Goal: Task Accomplishment & Management: Manage account settings

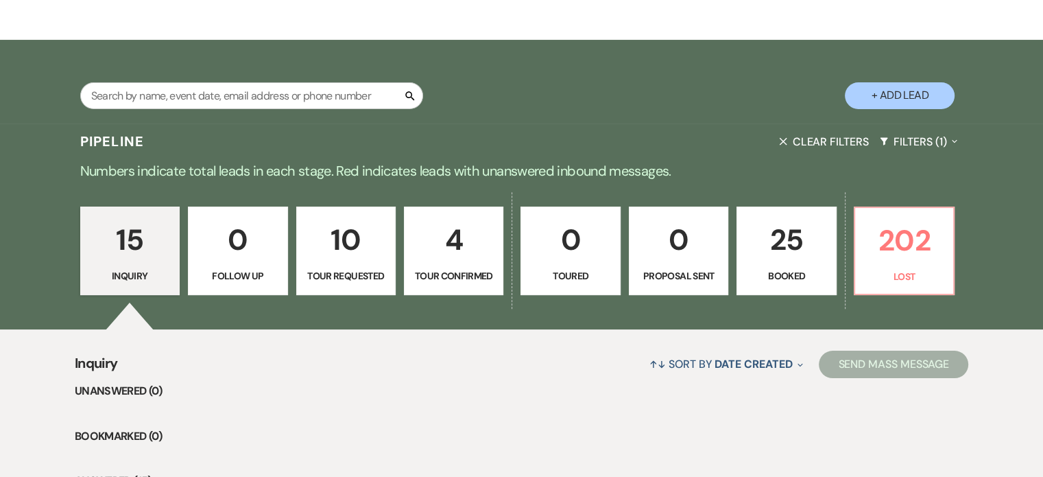
click at [577, 245] on p "0" at bounding box center [570, 240] width 82 height 46
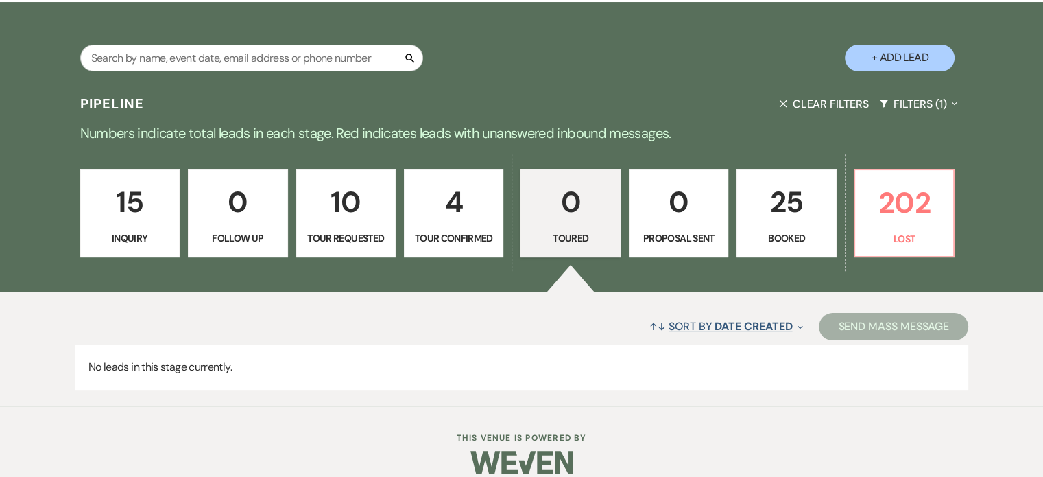
scroll to position [261, 0]
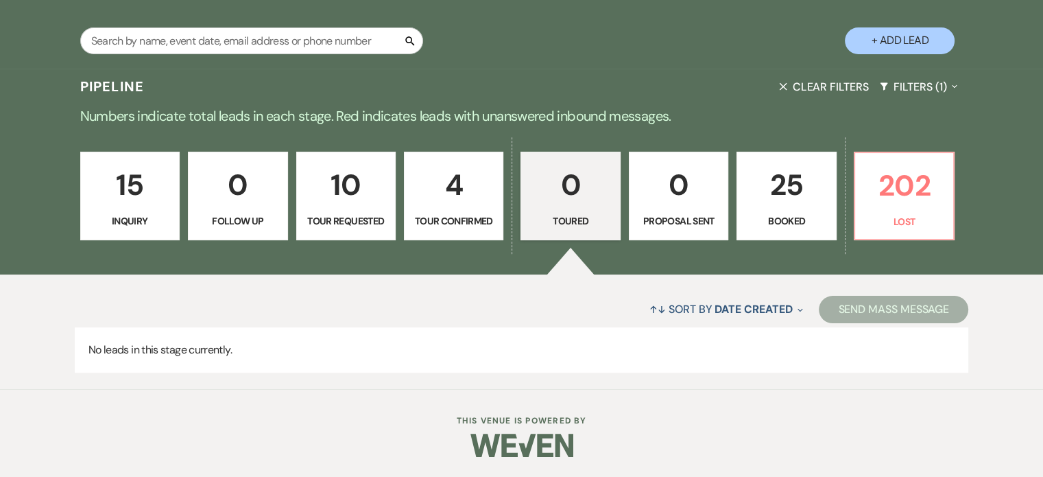
click at [804, 189] on p "25" at bounding box center [786, 185] width 82 height 46
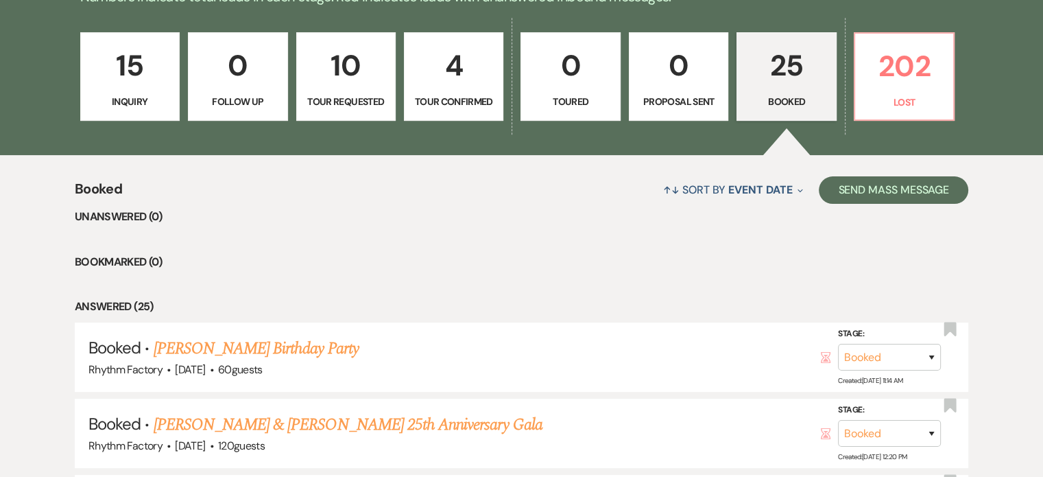
scroll to position [480, 0]
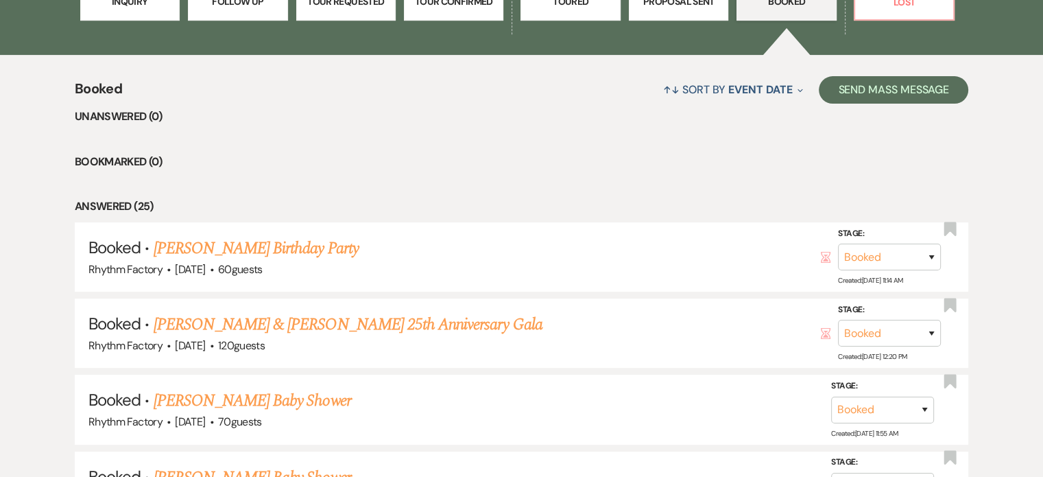
click at [289, 253] on link "[PERSON_NAME] Birthday Party" at bounding box center [256, 248] width 205 height 25
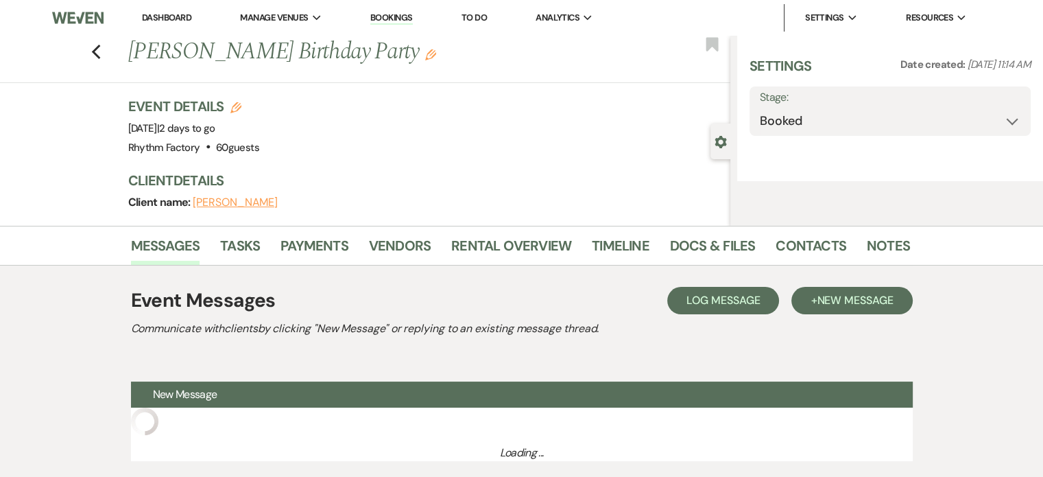
select select "12"
select select "4"
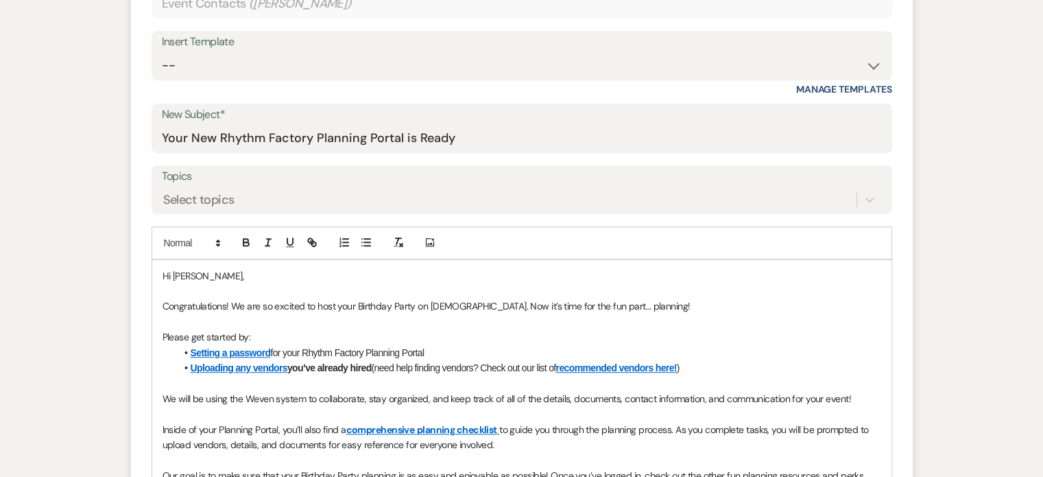
scroll to position [686, 0]
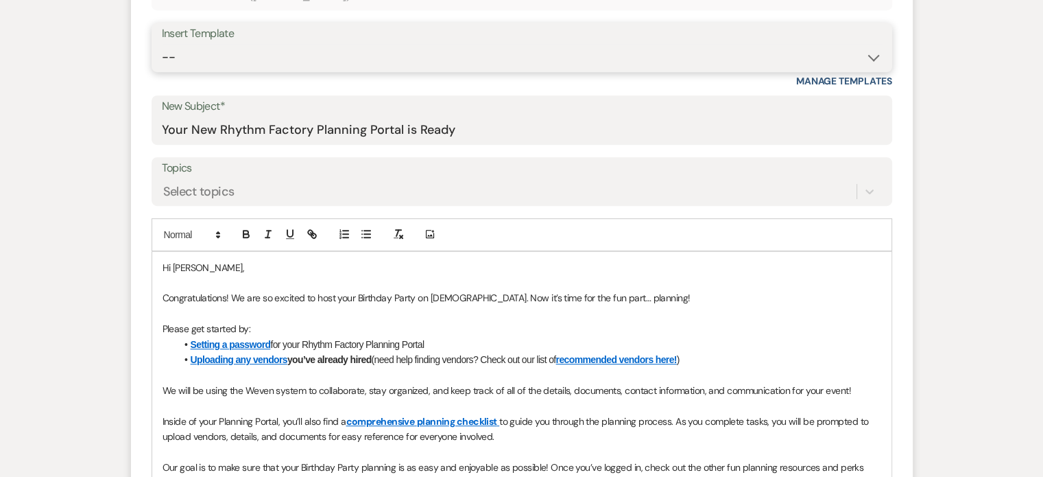
click at [878, 62] on select "-- Available Date I want PRICE More detail to give price Use our decor Wedding …" at bounding box center [522, 57] width 720 height 27
select select "4081"
click at [162, 44] on select "-- Available Date I want PRICE More detail to give price Use our decor Wedding …" at bounding box center [522, 57] width 720 height 27
type input "Thanks for Visiting the Rhythm Factory – Let's Keep the Celebration Rolling!"
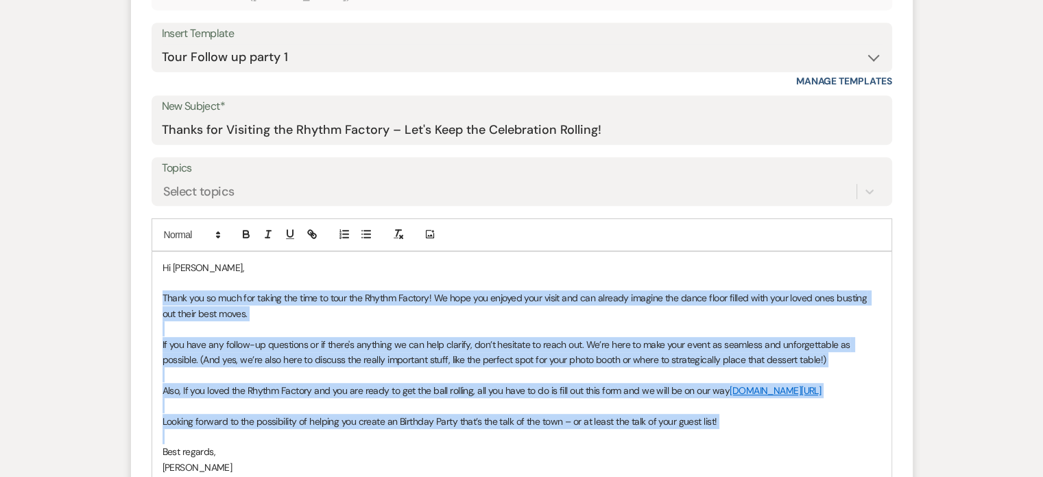
drag, startPoint x: 163, startPoint y: 294, endPoint x: 708, endPoint y: 433, distance: 562.5
click at [708, 433] on div "Hi [PERSON_NAME], Thank you so much for taking the time to tour the Rhythm Fact…" at bounding box center [521, 375] width 739 height 247
copy div "Thank you so much for taking the time to tour the Rhythm Factory! We hope you e…"
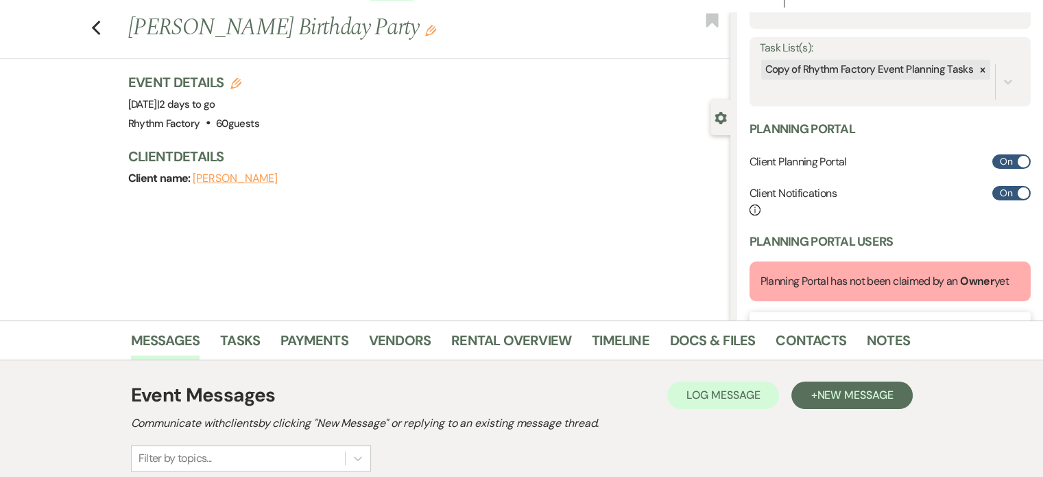
scroll to position [0, 0]
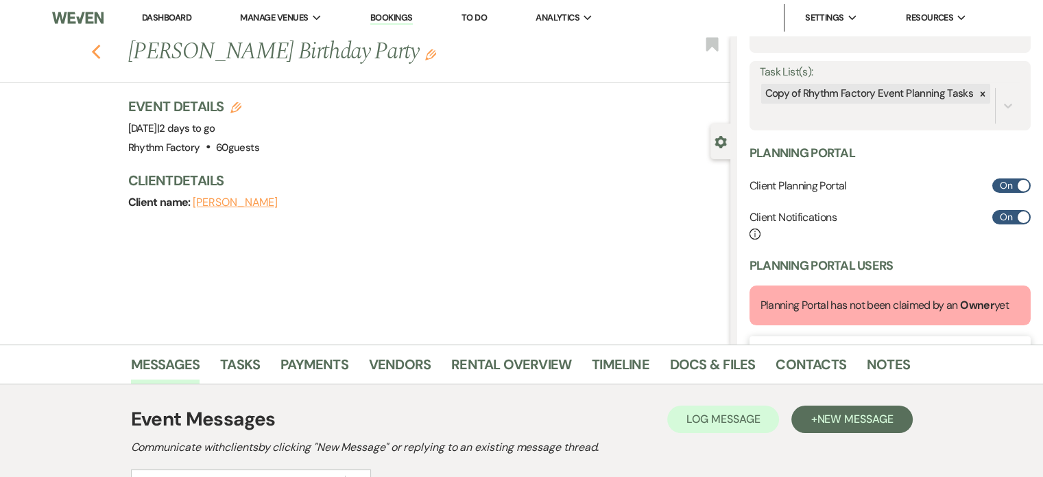
click at [99, 49] on icon "Previous" at bounding box center [96, 52] width 10 height 16
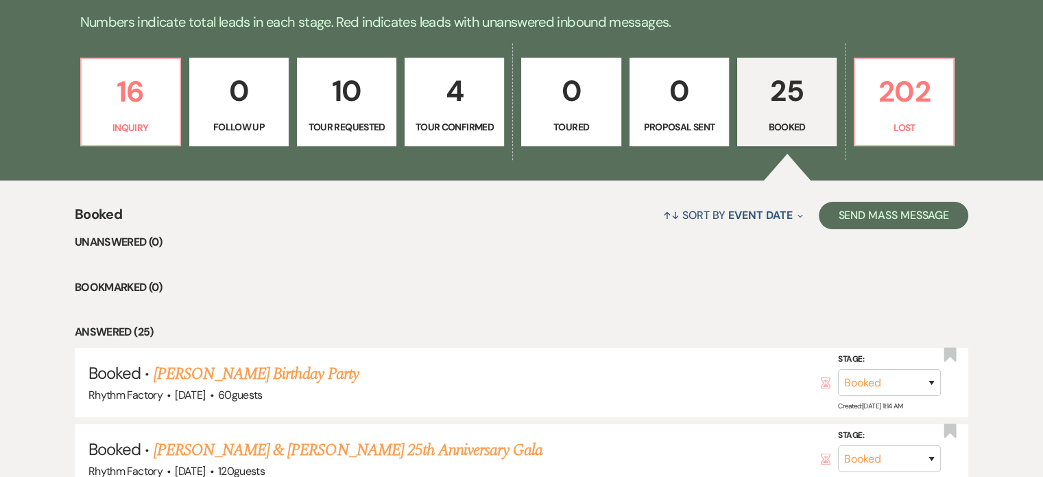
scroll to position [274, 0]
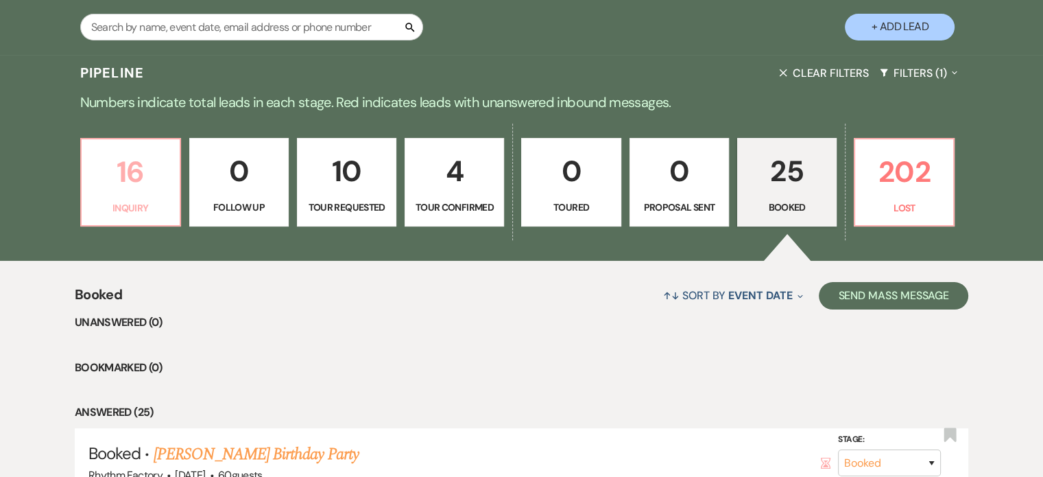
click at [123, 176] on p "16" at bounding box center [131, 172] width 82 height 46
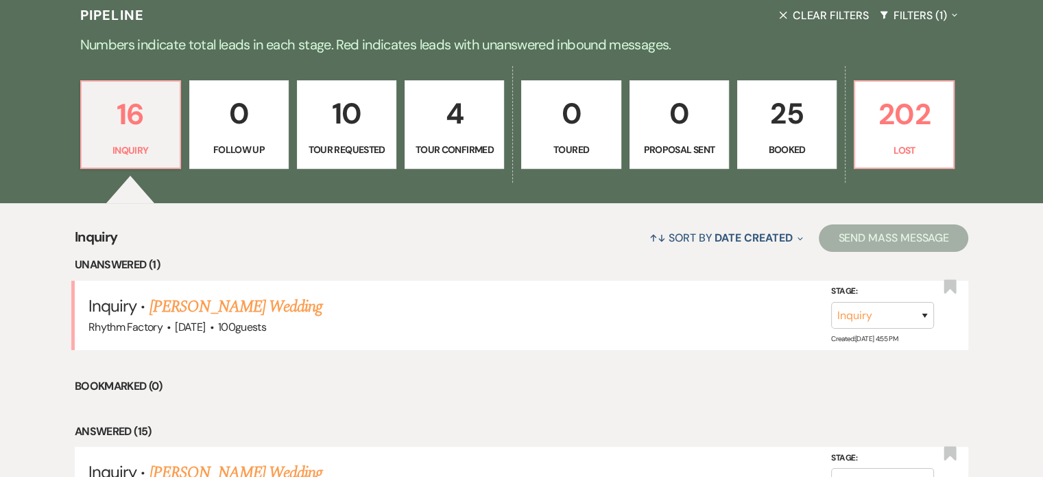
scroll to position [411, 0]
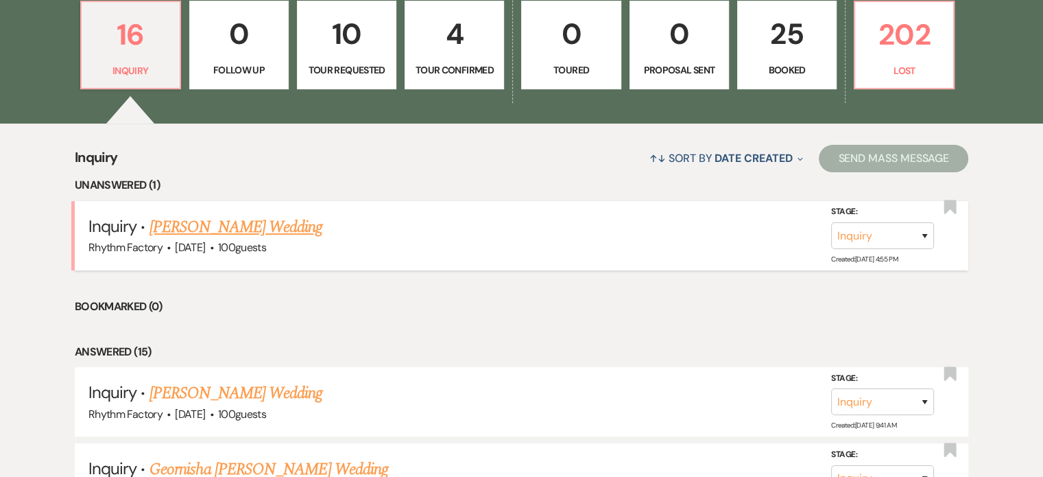
click at [226, 229] on link "[PERSON_NAME] Wedding" at bounding box center [235, 227] width 173 height 25
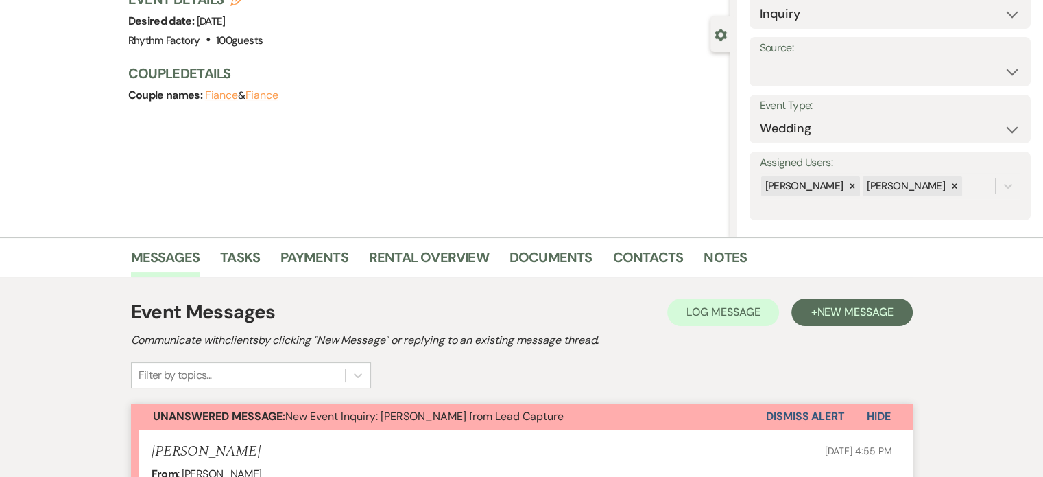
scroll to position [69, 0]
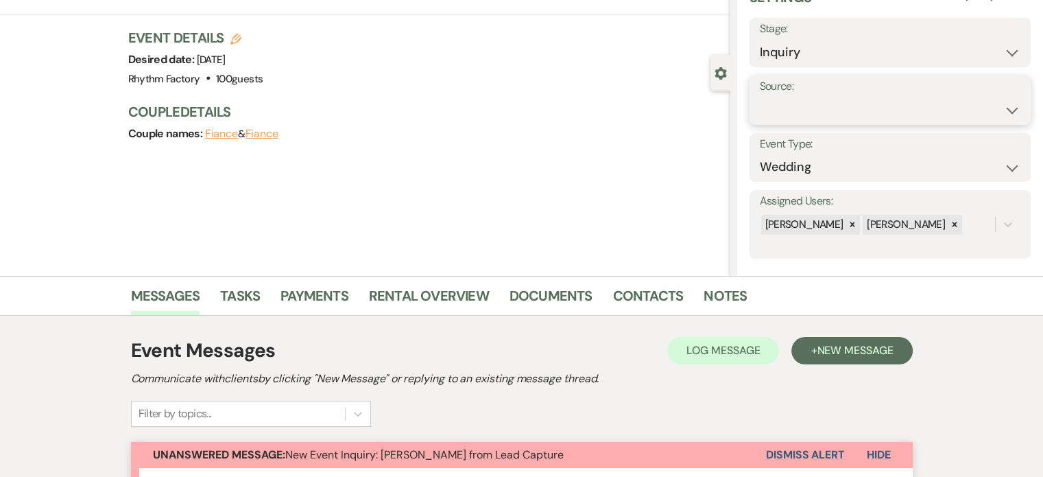
click at [1003, 106] on select "Weven Venue Website Instagram Facebook Pinterest Google The Knot Wedding Wire H…" at bounding box center [890, 110] width 261 height 27
select select "6"
click at [760, 97] on select "Weven Venue Website Instagram Facebook Pinterest Google The Knot Wedding Wire H…" at bounding box center [890, 110] width 261 height 27
click at [981, 100] on button "Save" at bounding box center [992, 99] width 77 height 27
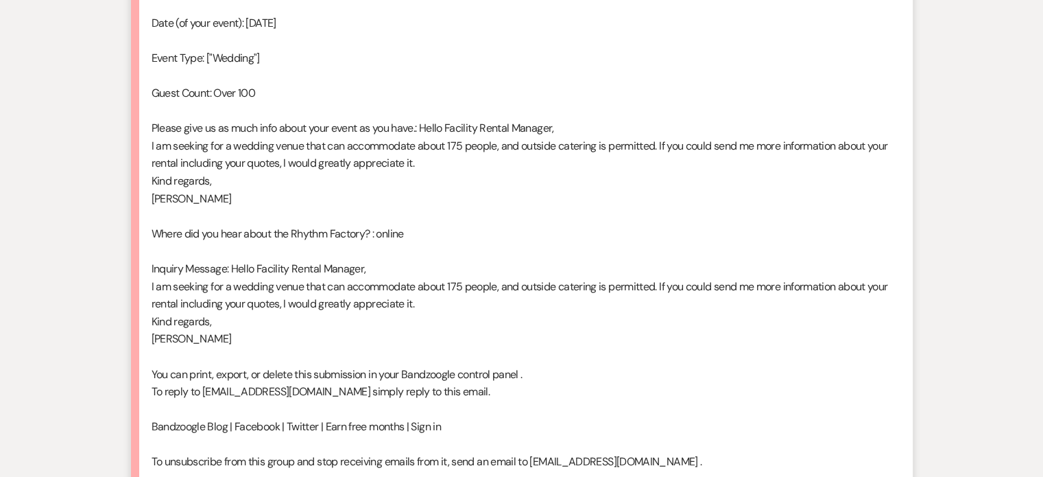
scroll to position [1064, 0]
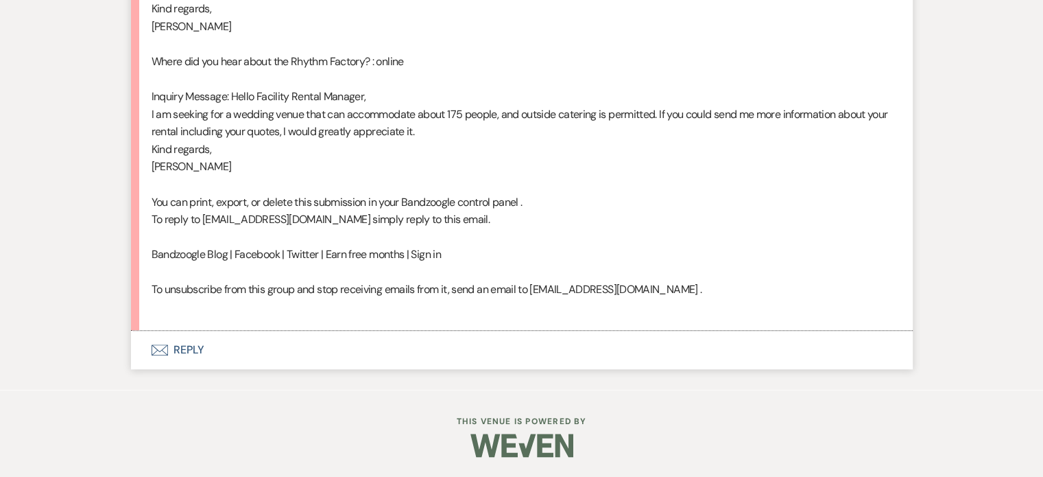
click at [177, 341] on button "Envelope Reply" at bounding box center [522, 350] width 782 height 38
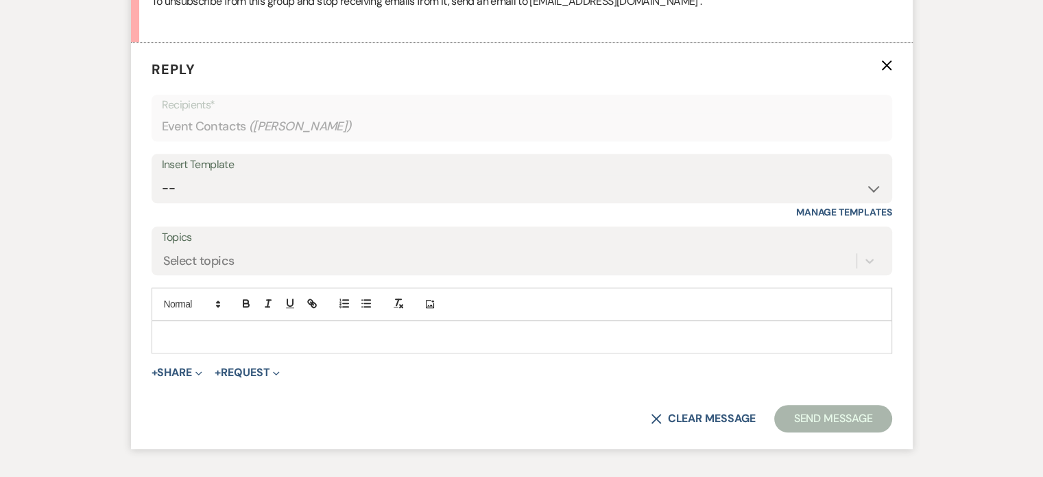
scroll to position [1358, 0]
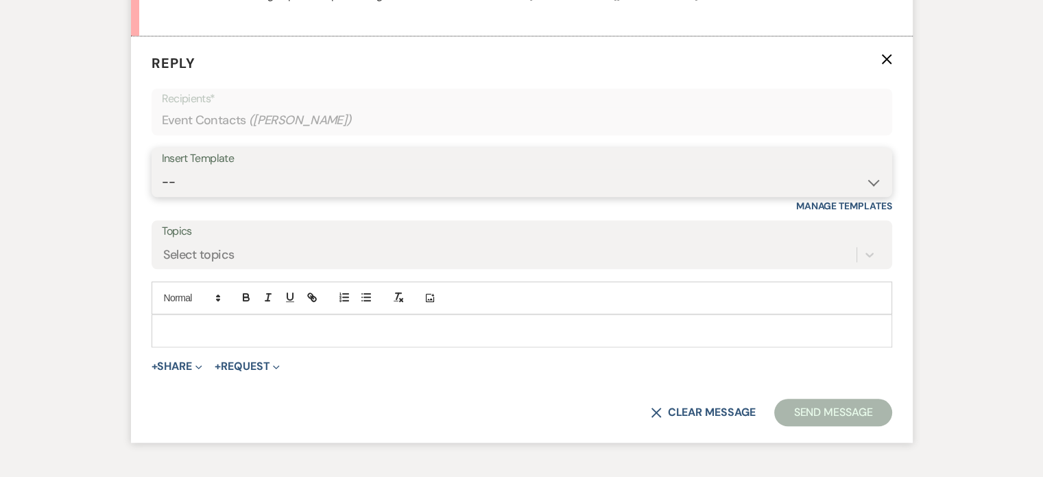
click at [864, 183] on select "-- Available Date I want PRICE More detail to give price Use our decor Wedding …" at bounding box center [522, 182] width 720 height 27
select select "5624"
click at [162, 169] on select "-- Available Date I want PRICE More detail to give price Use our decor Wedding …" at bounding box center [522, 182] width 720 height 27
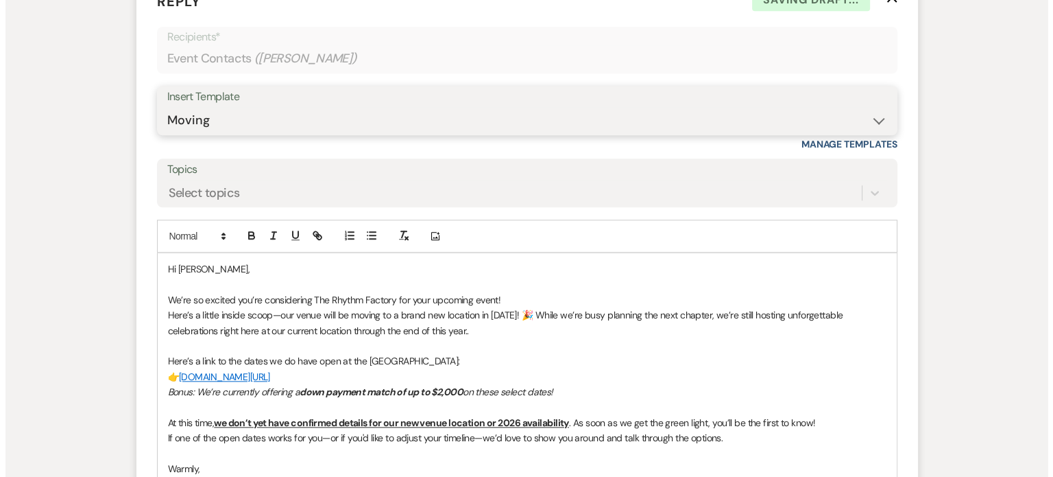
scroll to position [1632, 0]
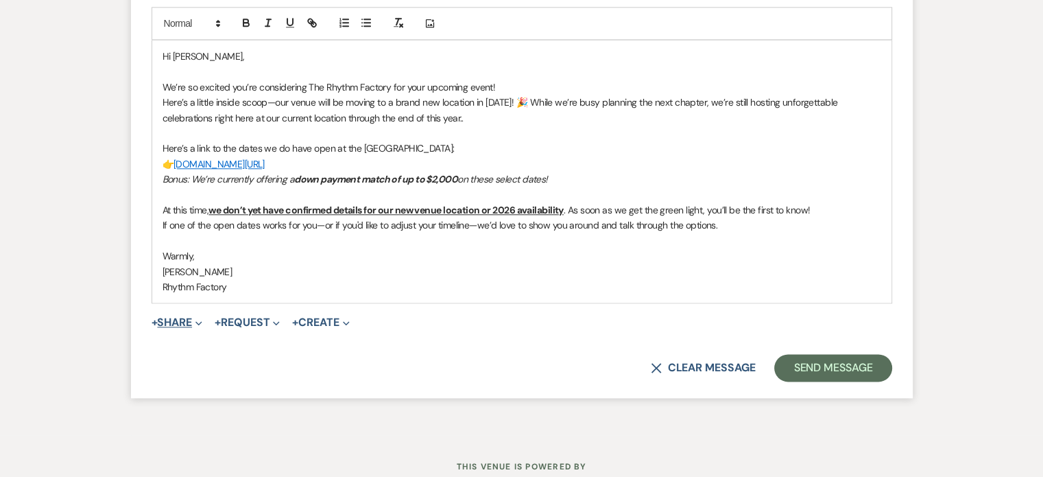
click at [170, 325] on button "+ Share Expand" at bounding box center [177, 322] width 51 height 11
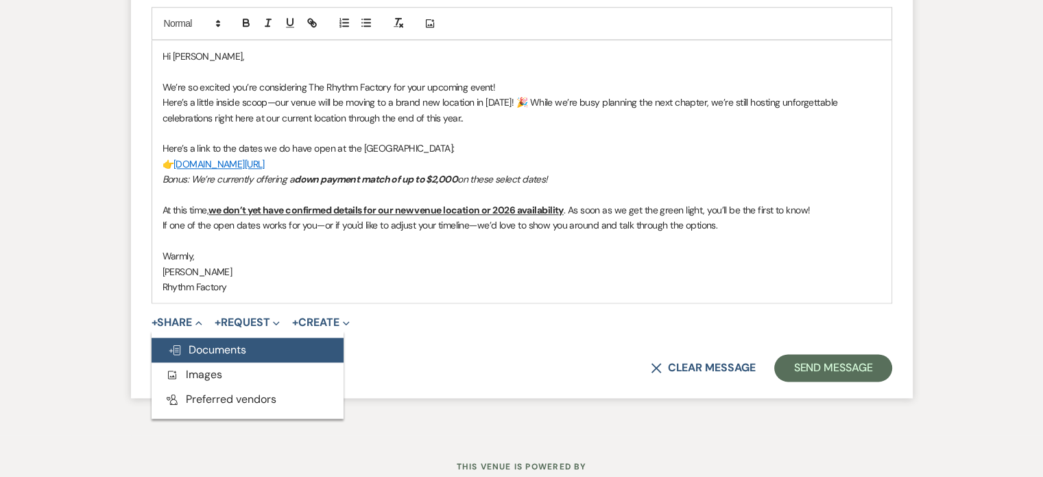
click at [245, 349] on span "Doc Upload Documents" at bounding box center [207, 349] width 78 height 14
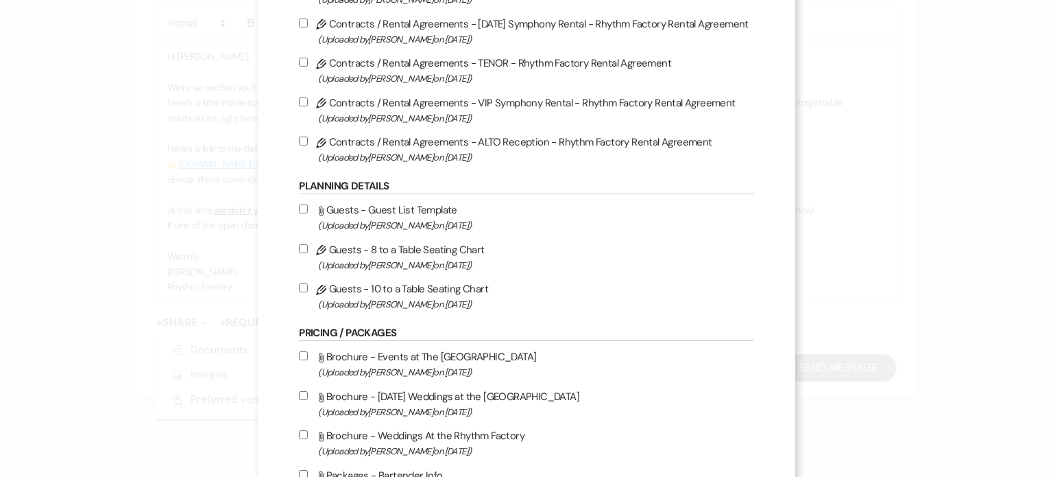
scroll to position [549, 0]
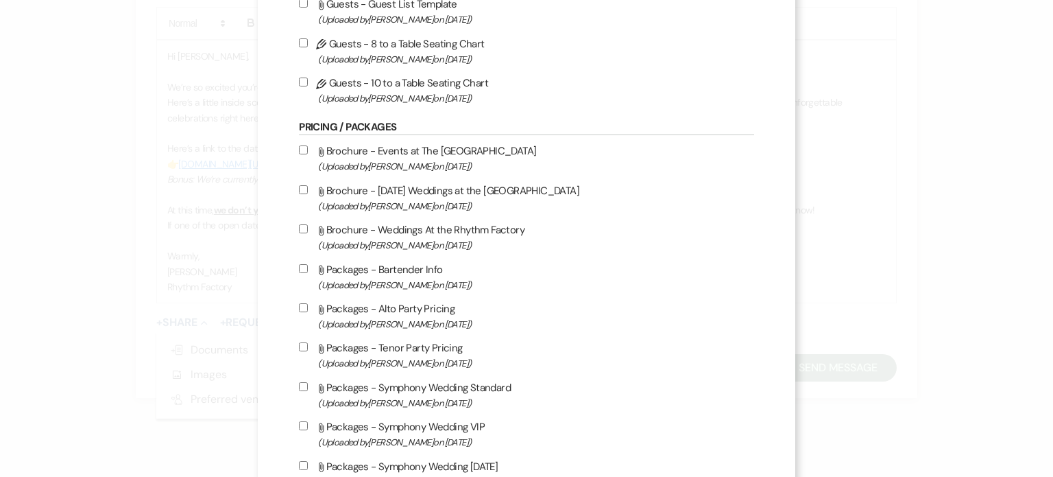
click at [301, 192] on input "Attach File Brochure - [DATE] Weddings at the [GEOGRAPHIC_DATA] (Uploaded by [P…" at bounding box center [303, 189] width 9 height 9
checkbox input "true"
click at [302, 228] on input "Attach File Brochure - Weddings At the Rhythm Factory (Uploaded by [PERSON_NAME…" at bounding box center [303, 228] width 9 height 9
checkbox input "true"
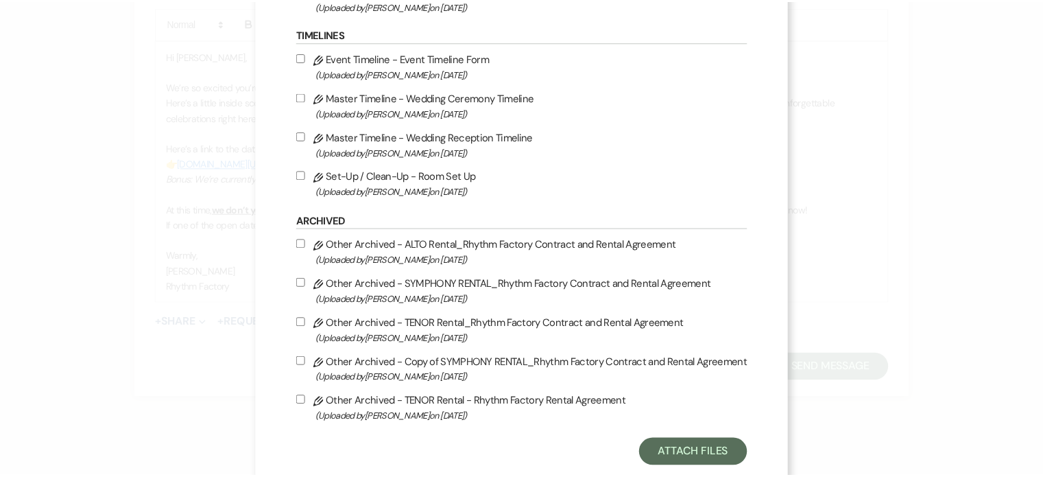
scroll to position [1527, 0]
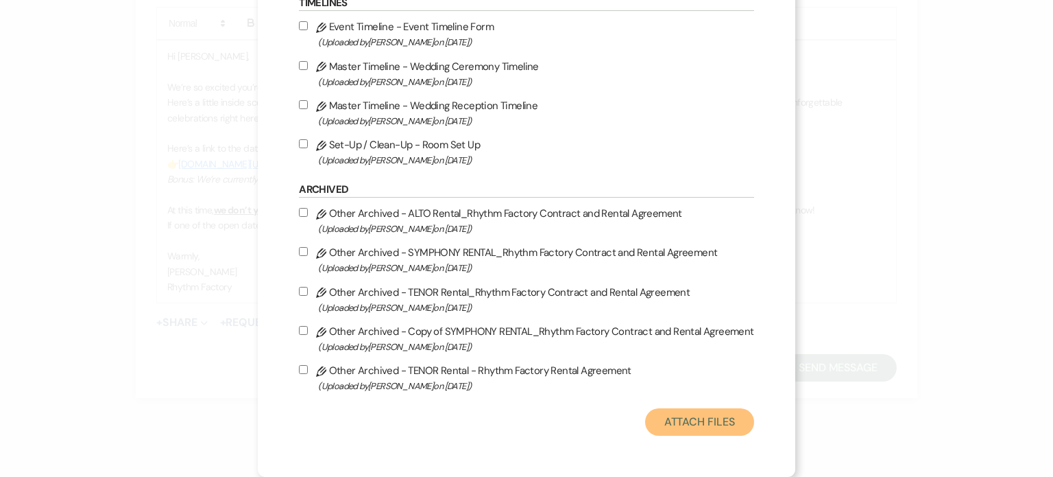
click at [667, 422] on button "Attach Files" at bounding box center [699, 421] width 109 height 27
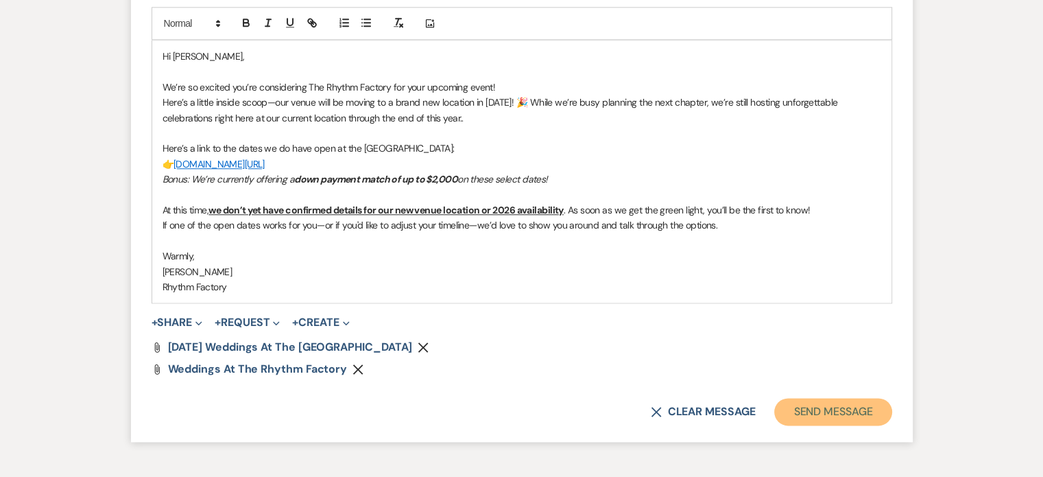
click at [839, 411] on button "Send Message" at bounding box center [832, 411] width 117 height 27
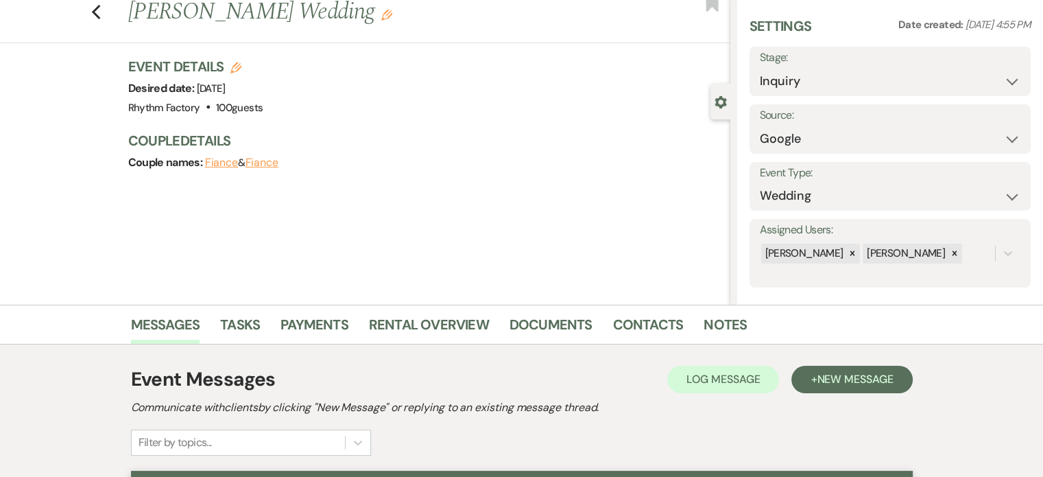
scroll to position [0, 0]
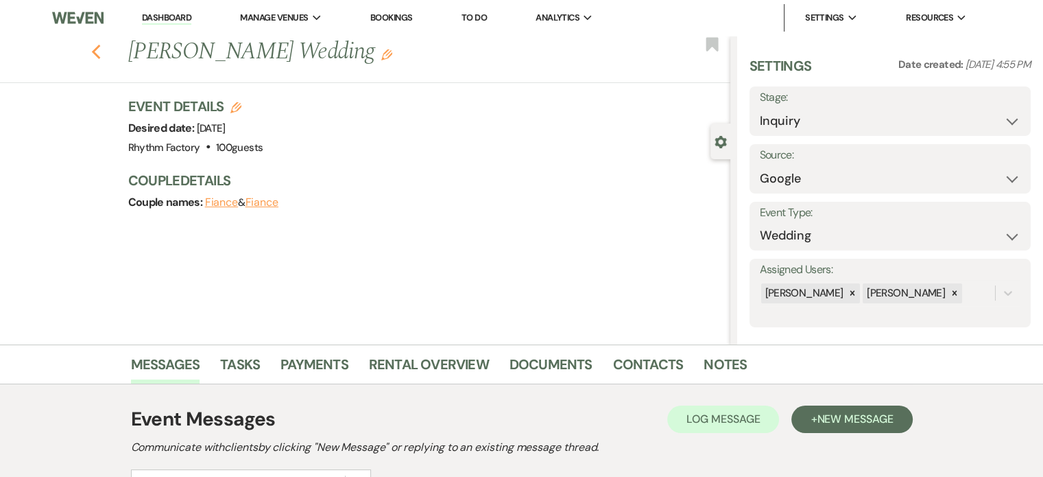
click at [99, 50] on use "button" at bounding box center [95, 52] width 9 height 15
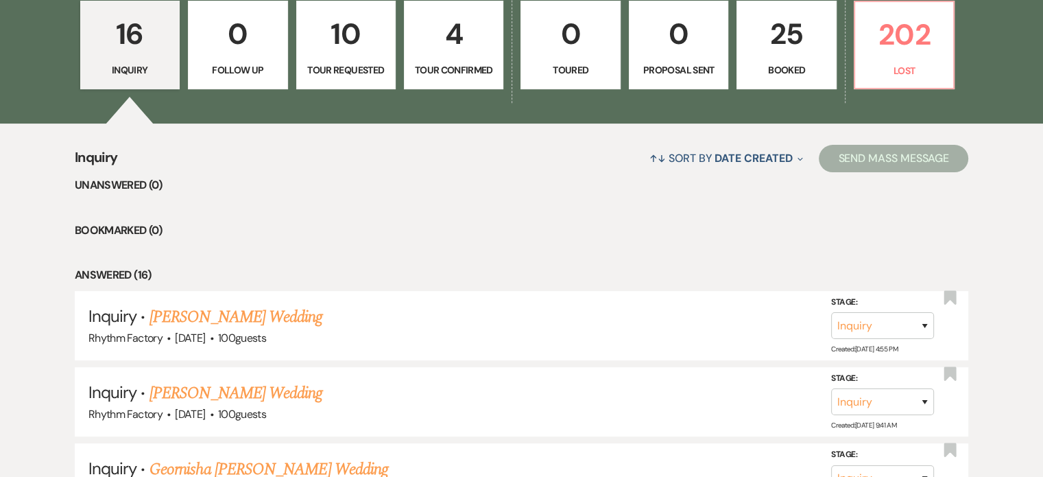
click at [473, 36] on p "4" at bounding box center [454, 34] width 82 height 46
select select "4"
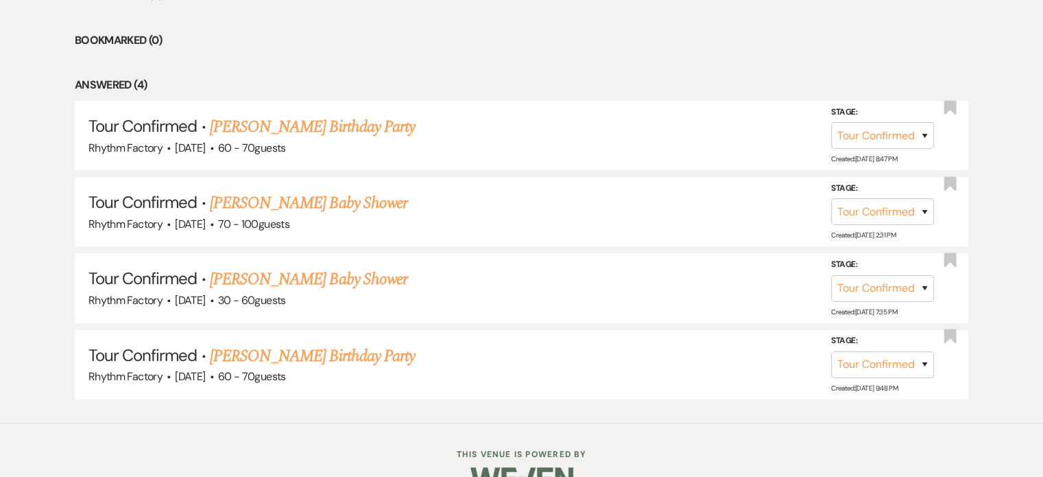
scroll to position [632, 0]
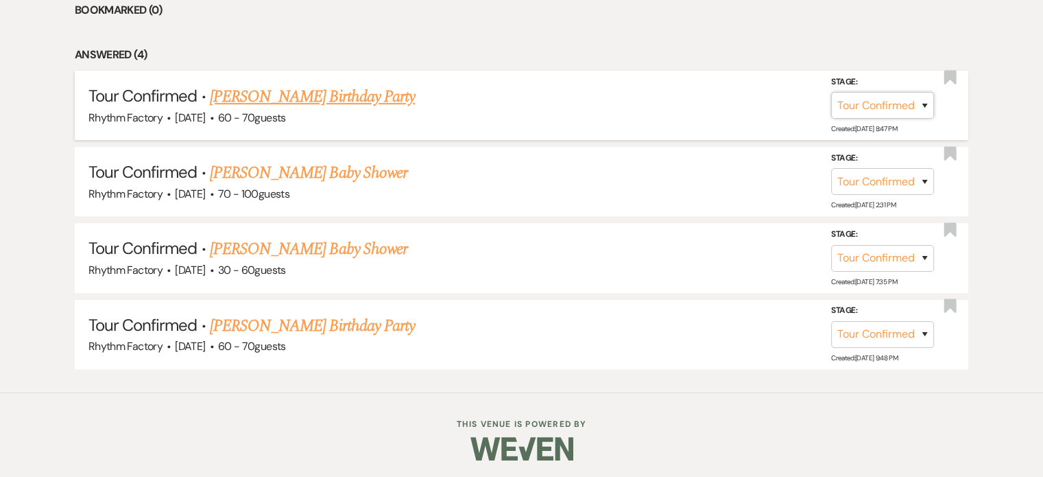
click at [927, 103] on select "Inquiry Follow Up Tour Requested Tour Confirmed Toured Proposal Sent Booked Lost" at bounding box center [882, 105] width 103 height 27
select select "5"
click at [831, 92] on select "Inquiry Follow Up Tour Requested Tour Confirmed Toured Proposal Sent Booked Lost" at bounding box center [882, 105] width 103 height 27
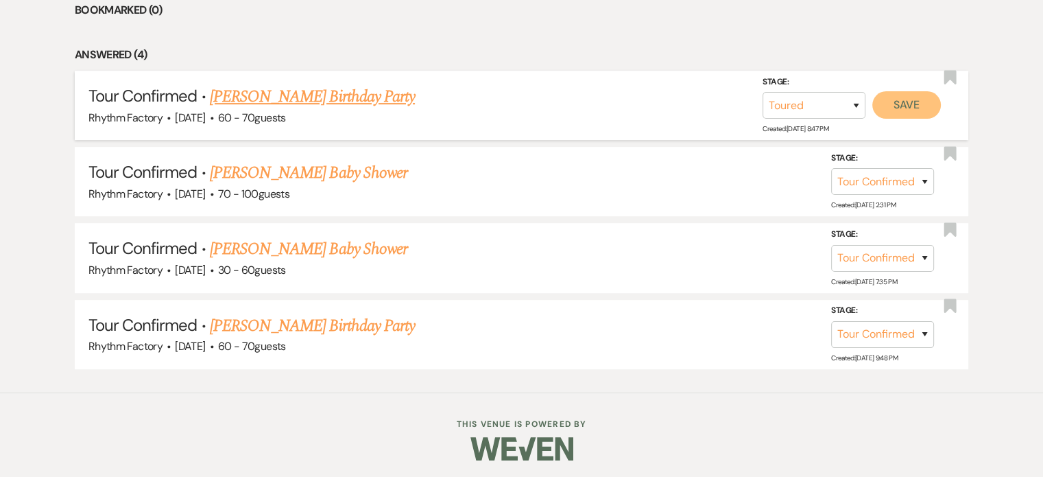
click at [900, 106] on button "Save" at bounding box center [906, 104] width 69 height 27
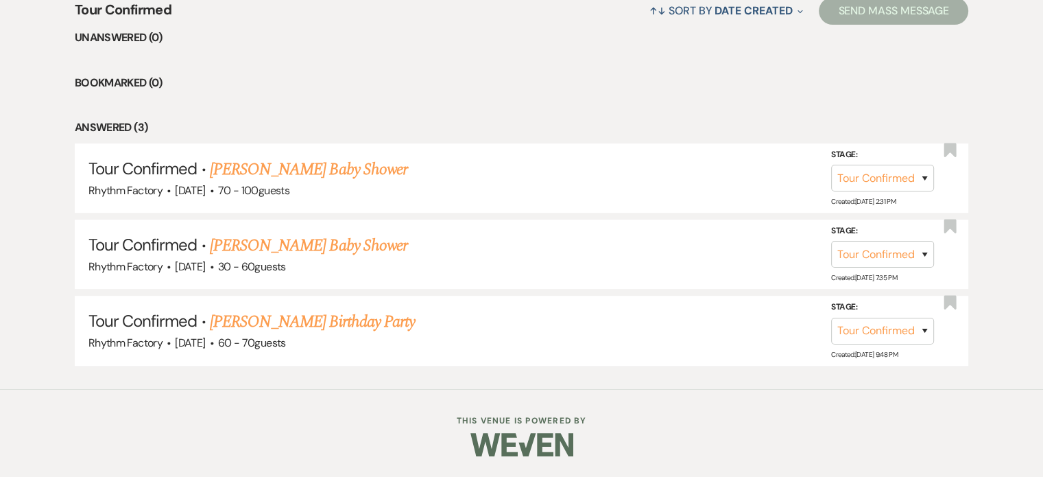
scroll to position [556, 0]
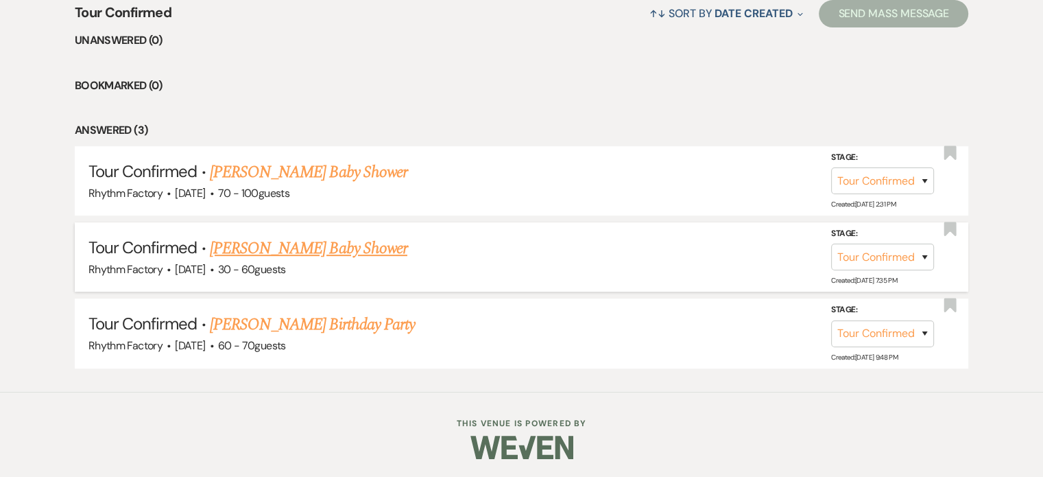
click at [306, 241] on link "[PERSON_NAME] Baby Shower" at bounding box center [308, 248] width 197 height 25
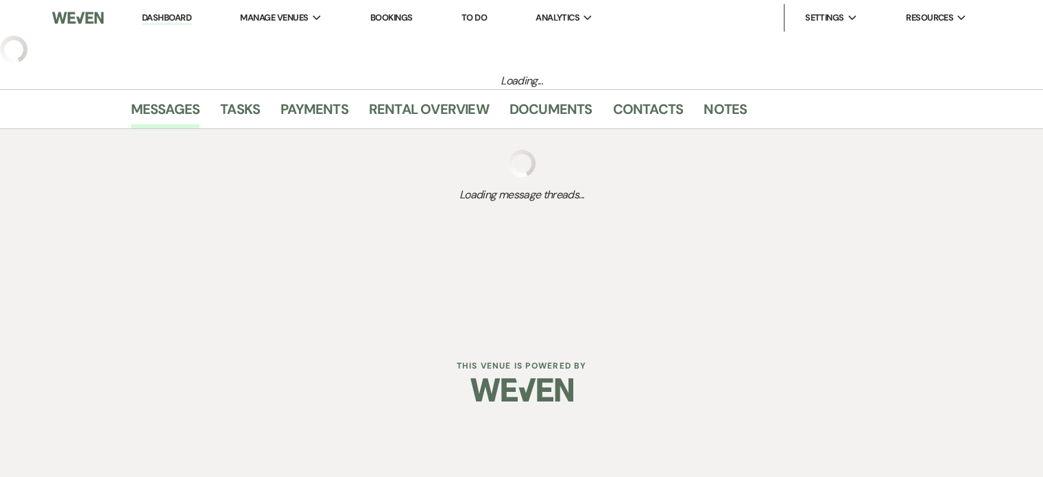
select select "4"
select select "6"
select select "3"
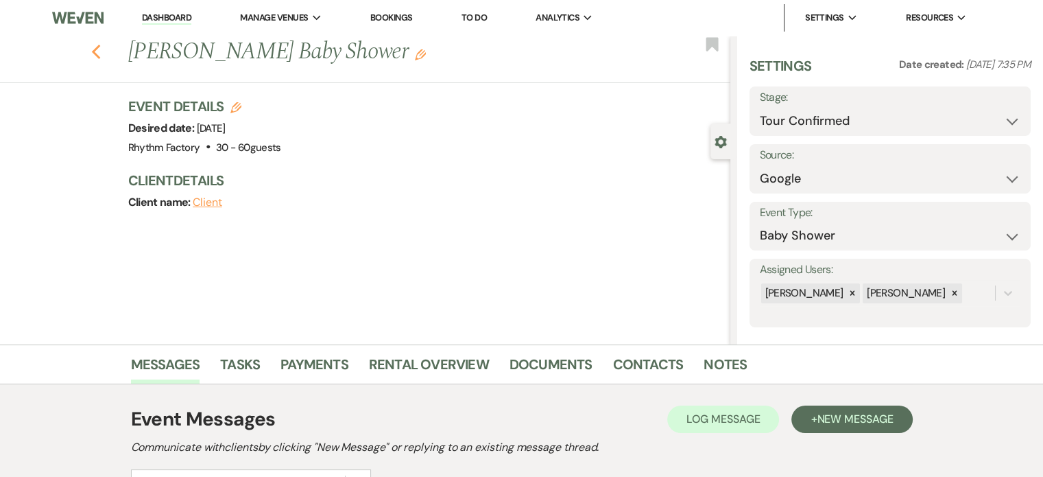
click at [101, 49] on icon "Previous" at bounding box center [96, 52] width 10 height 16
select select "4"
